Goal: Transaction & Acquisition: Download file/media

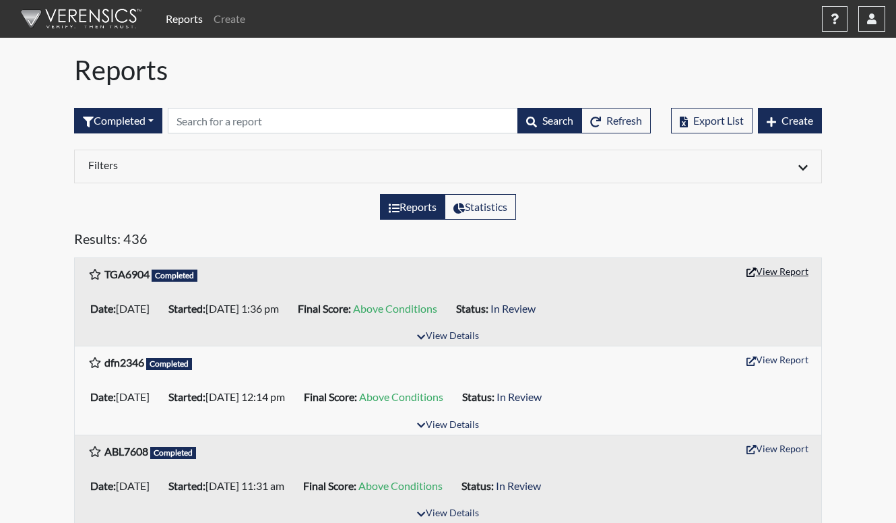
click at [785, 272] on button "View Report" at bounding box center [777, 271] width 74 height 21
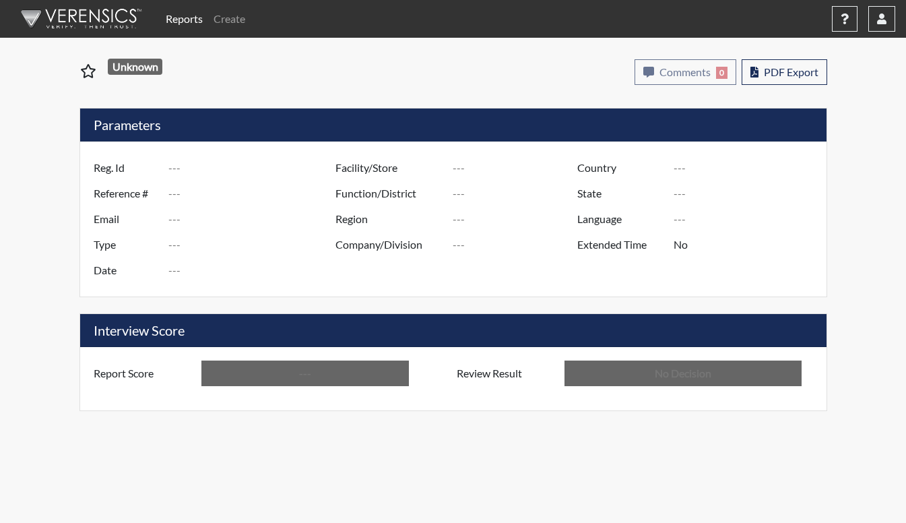
type input "TGA6904"
type input "51082"
type input "---"
type input "Corrections Pre-Employment"
type input "[DATE]"
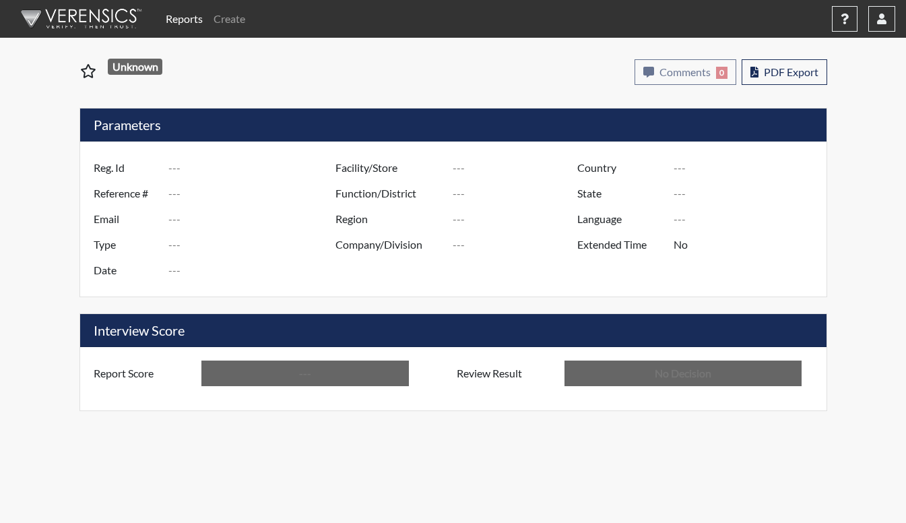
type input "[PERSON_NAME]"
type input "[GEOGRAPHIC_DATA]"
type input "[US_STATE]"
type input "English"
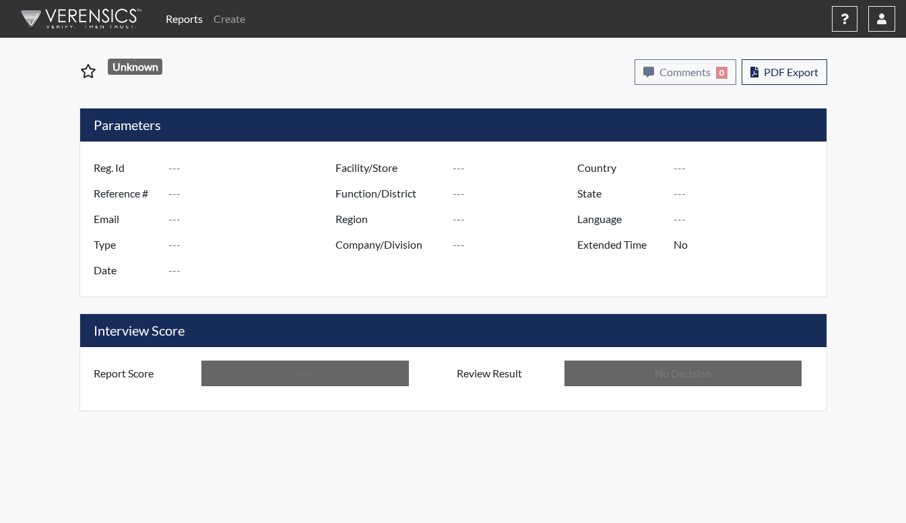
type input "Above Conditions"
type input "In Review"
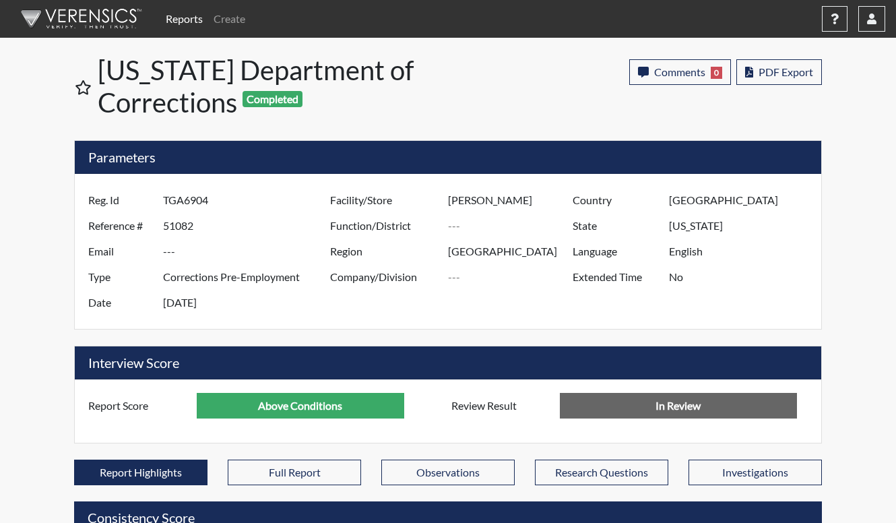
scroll to position [224, 560]
click at [777, 84] on button "PDF Export" at bounding box center [779, 72] width 86 height 26
